Goal: Understand process/instructions

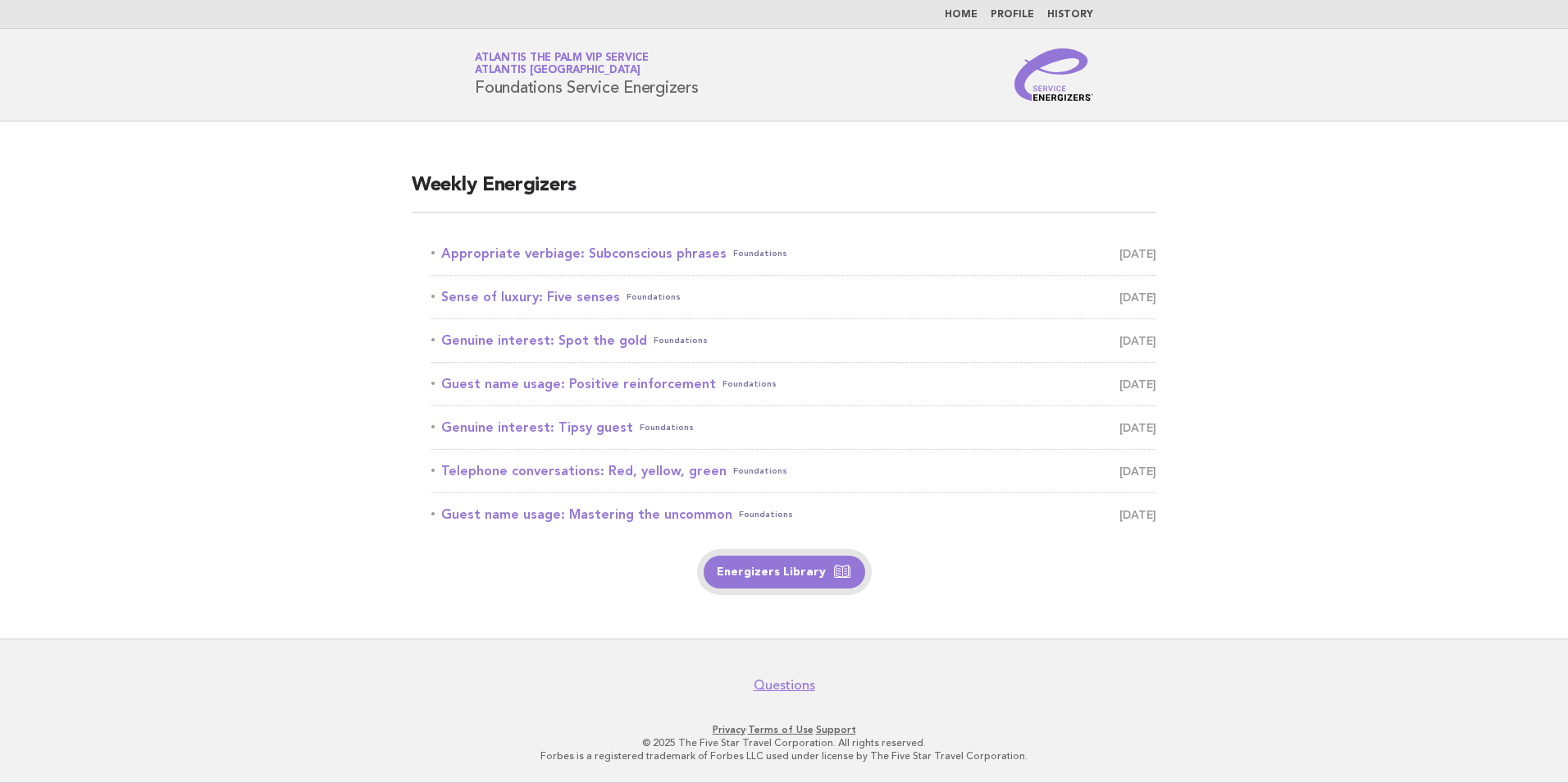
click at [774, 581] on link "Energizers Library" at bounding box center [784, 572] width 162 height 33
click at [550, 254] on link "Appropriate verbiage: Subconscious phrases Foundations [DATE]" at bounding box center [794, 254] width 725 height 23
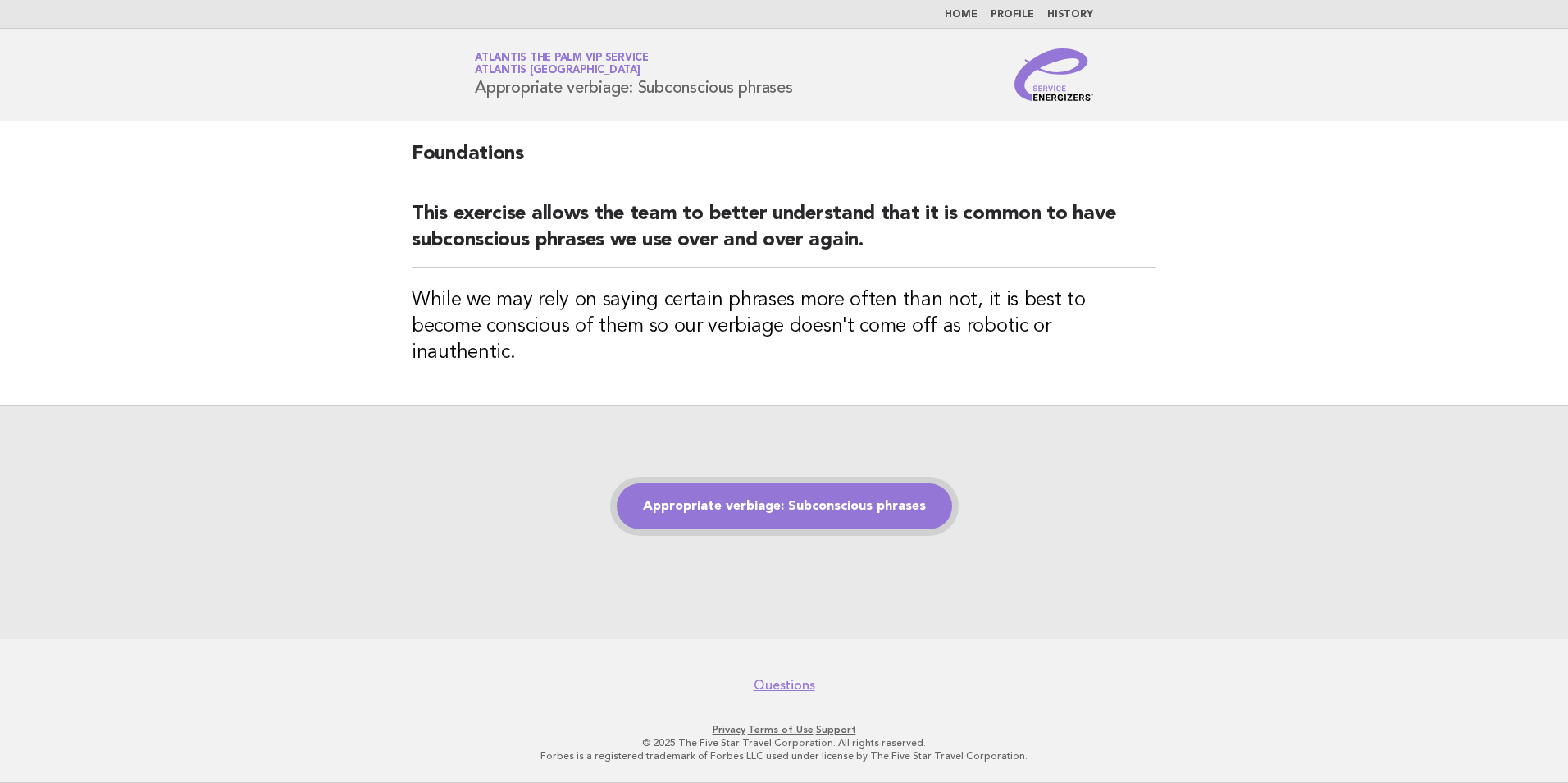
click at [741, 490] on link "Appropriate verbiage: Subconscious phrases" at bounding box center [784, 506] width 335 height 46
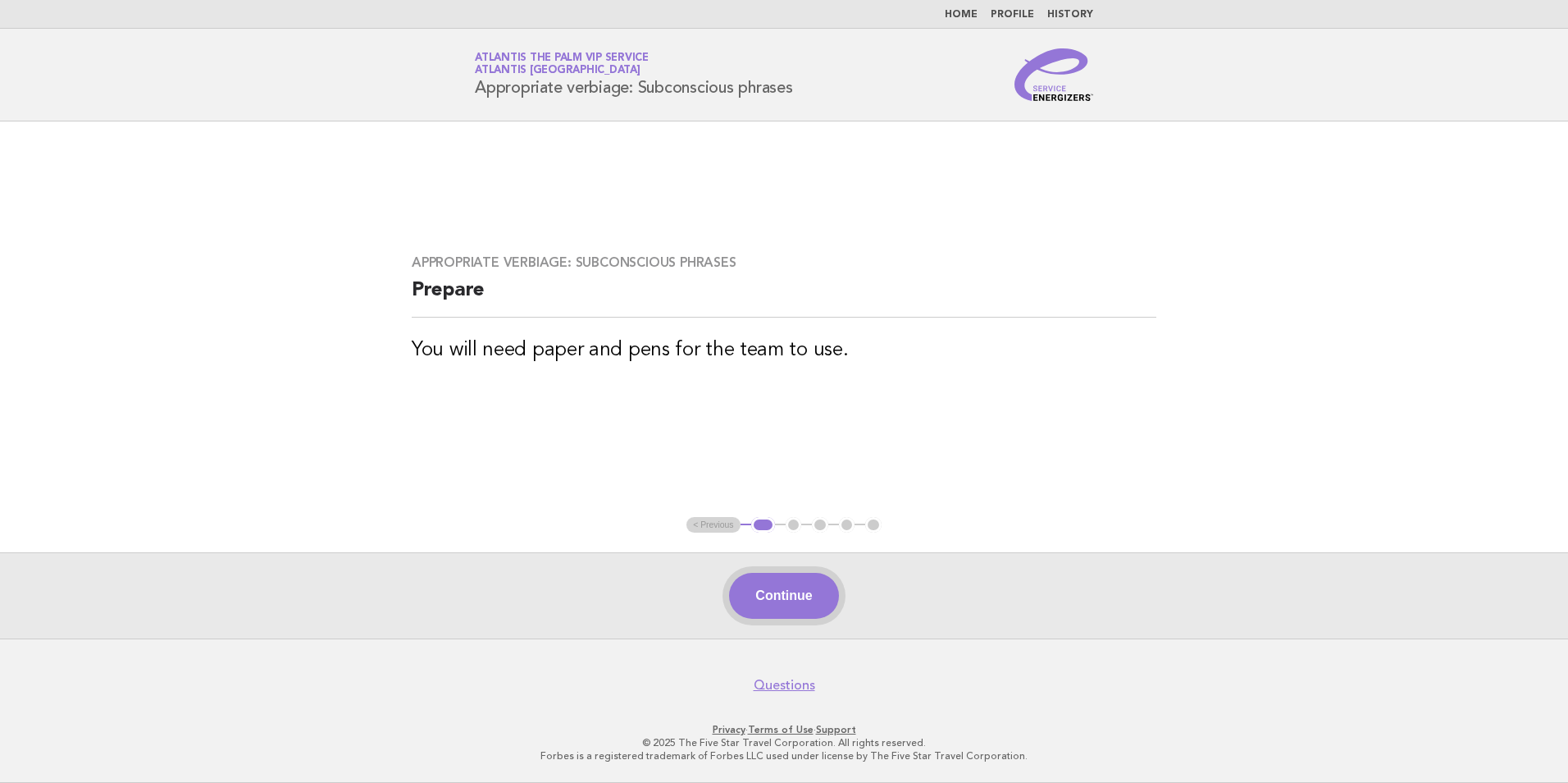
click at [764, 612] on button "Continue" at bounding box center [783, 596] width 109 height 46
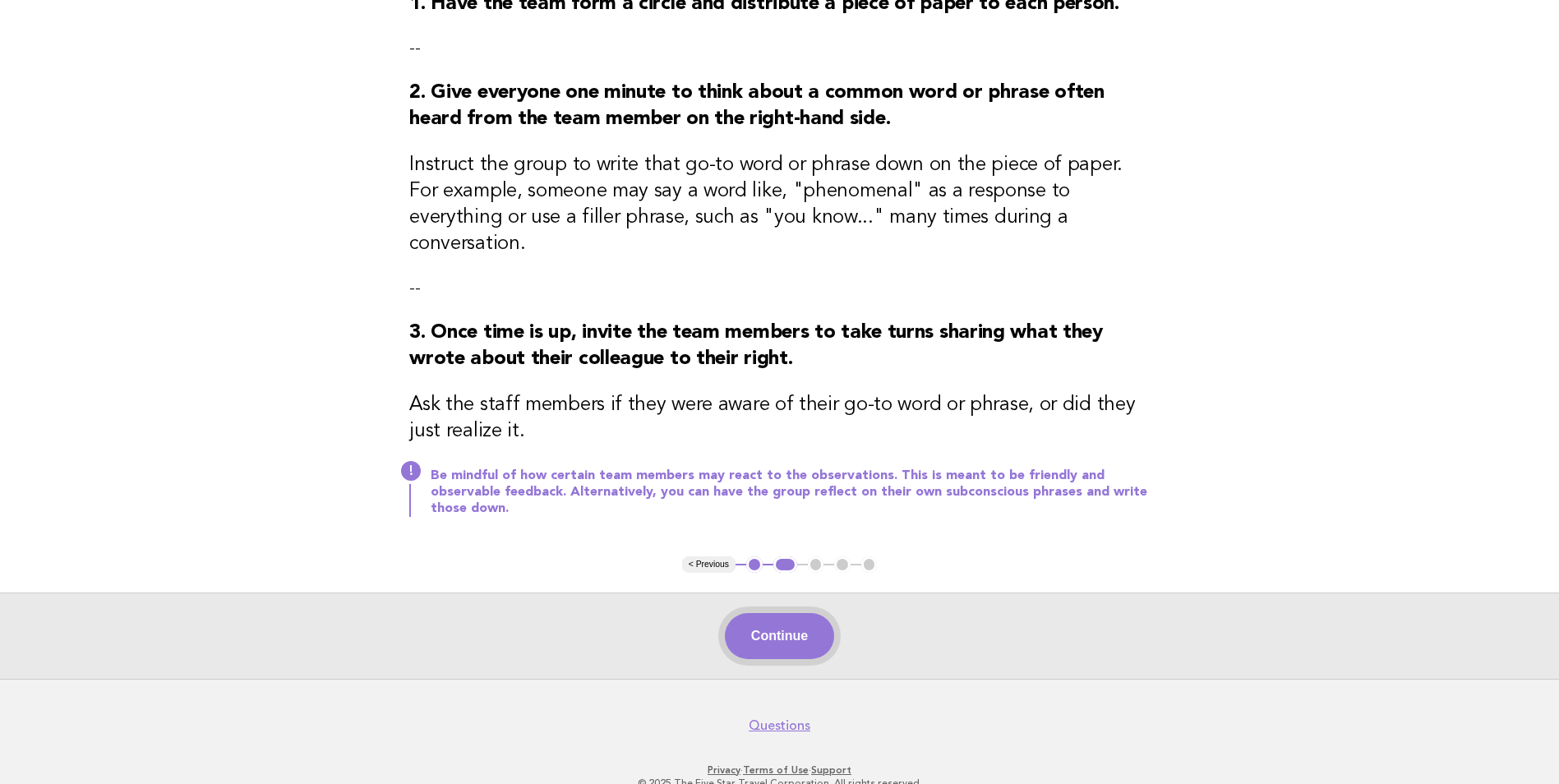
click at [788, 612] on button "Continue" at bounding box center [779, 635] width 109 height 46
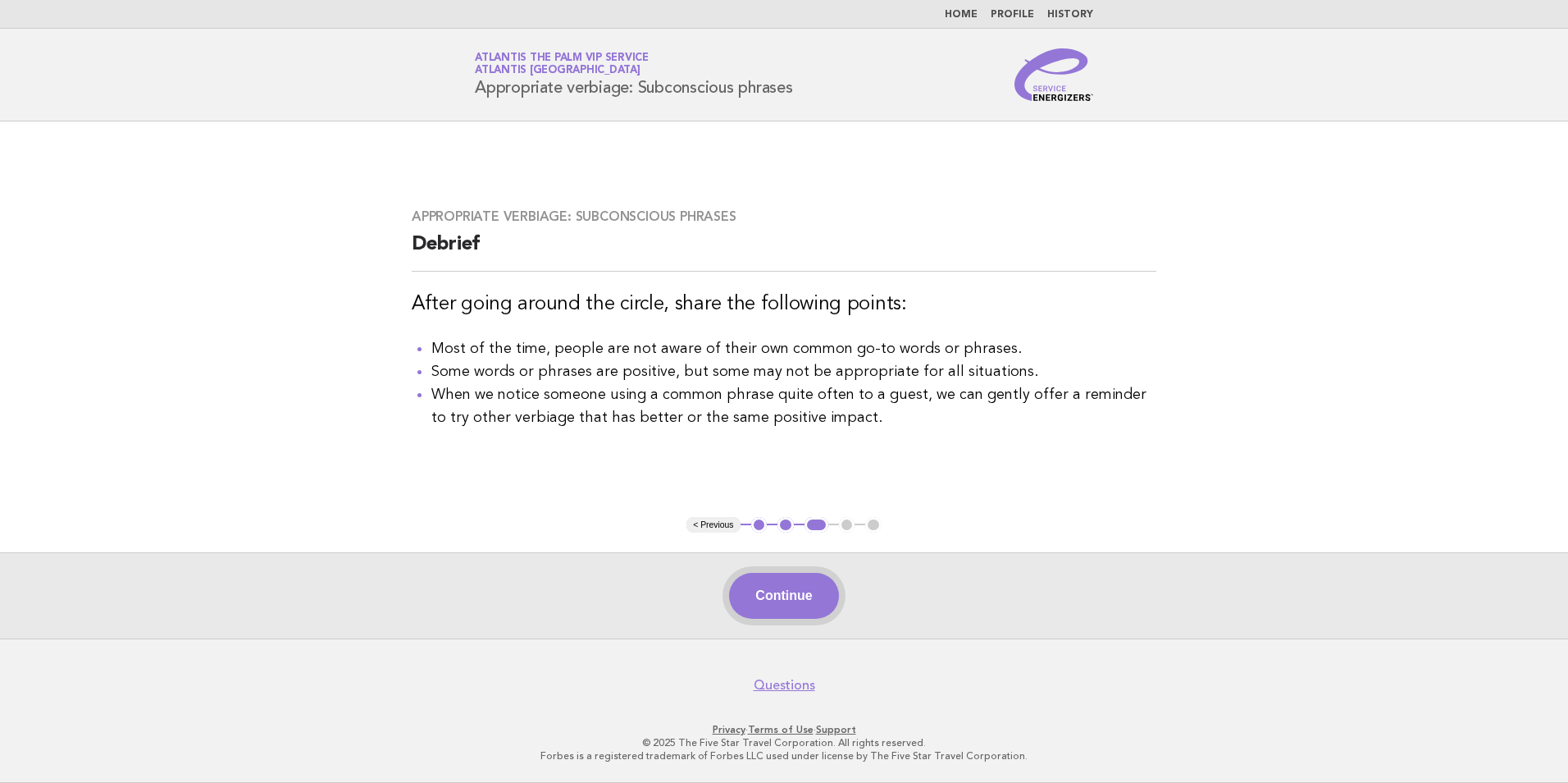
click at [774, 575] on button "Continue" at bounding box center [783, 596] width 109 height 46
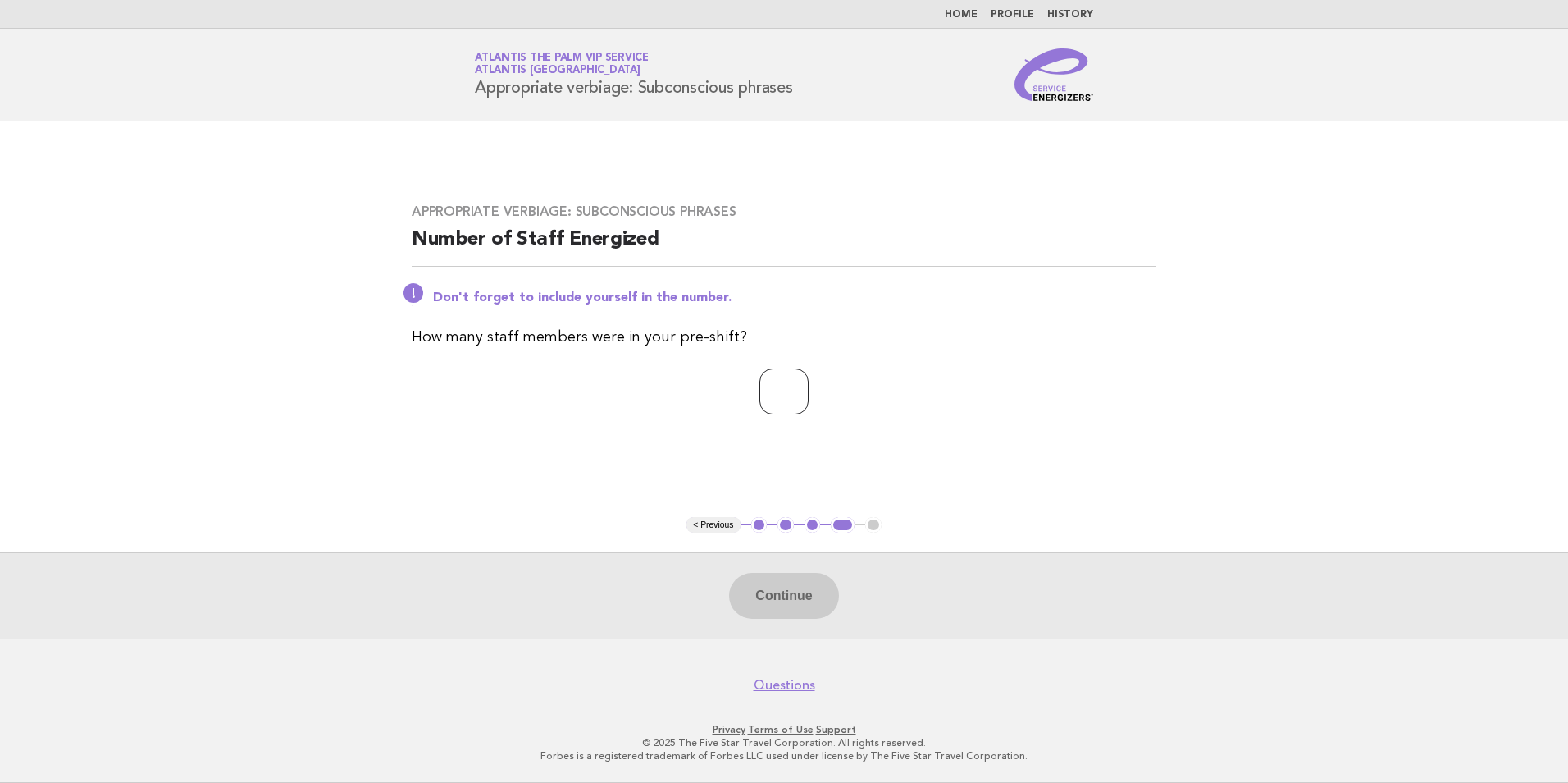
click at [766, 383] on input "number" at bounding box center [784, 391] width 49 height 46
type input "**"
click at [781, 602] on button "Continue" at bounding box center [783, 596] width 109 height 46
